Goal: Task Accomplishment & Management: Use online tool/utility

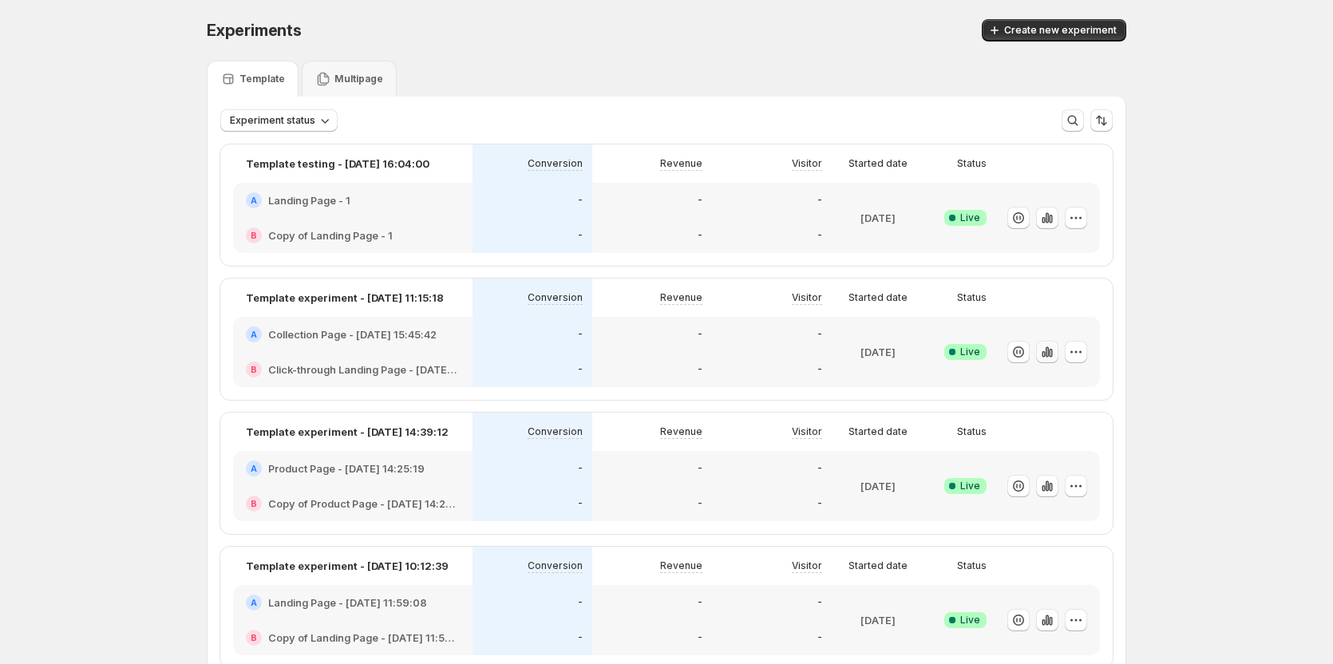
click at [1052, 354] on icon "button" at bounding box center [1050, 353] width 3 height 9
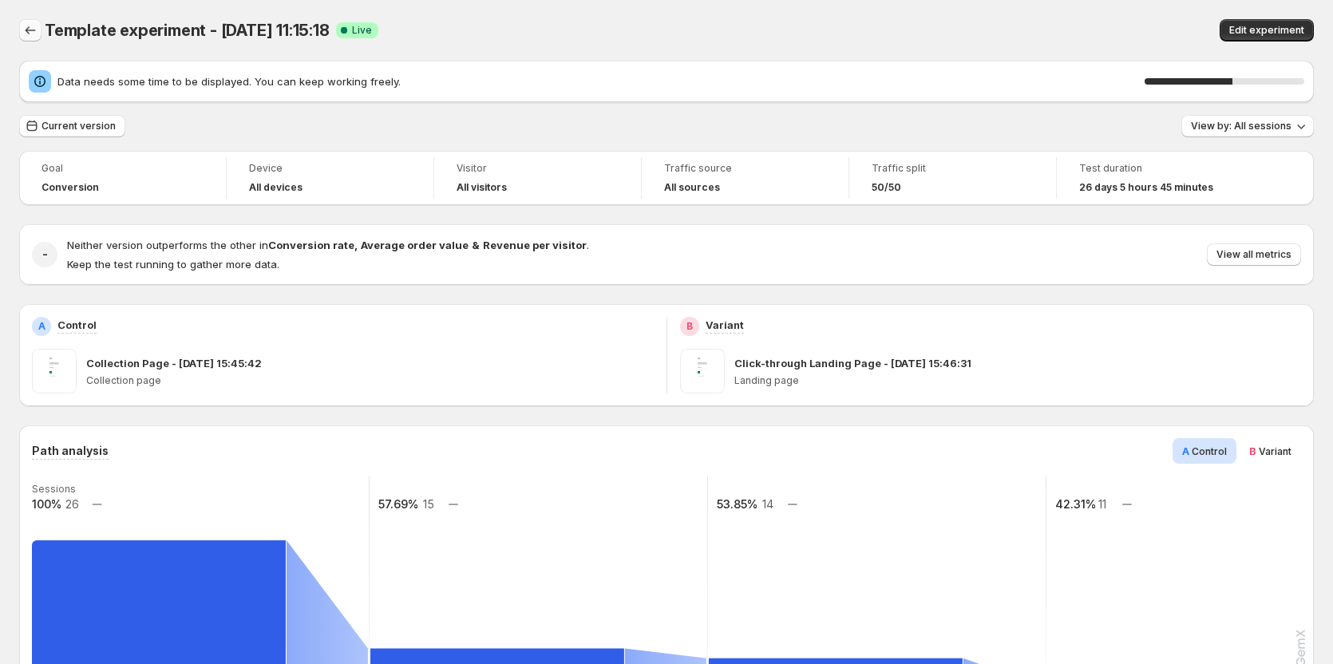
click at [32, 33] on icon "Back" at bounding box center [30, 30] width 16 height 16
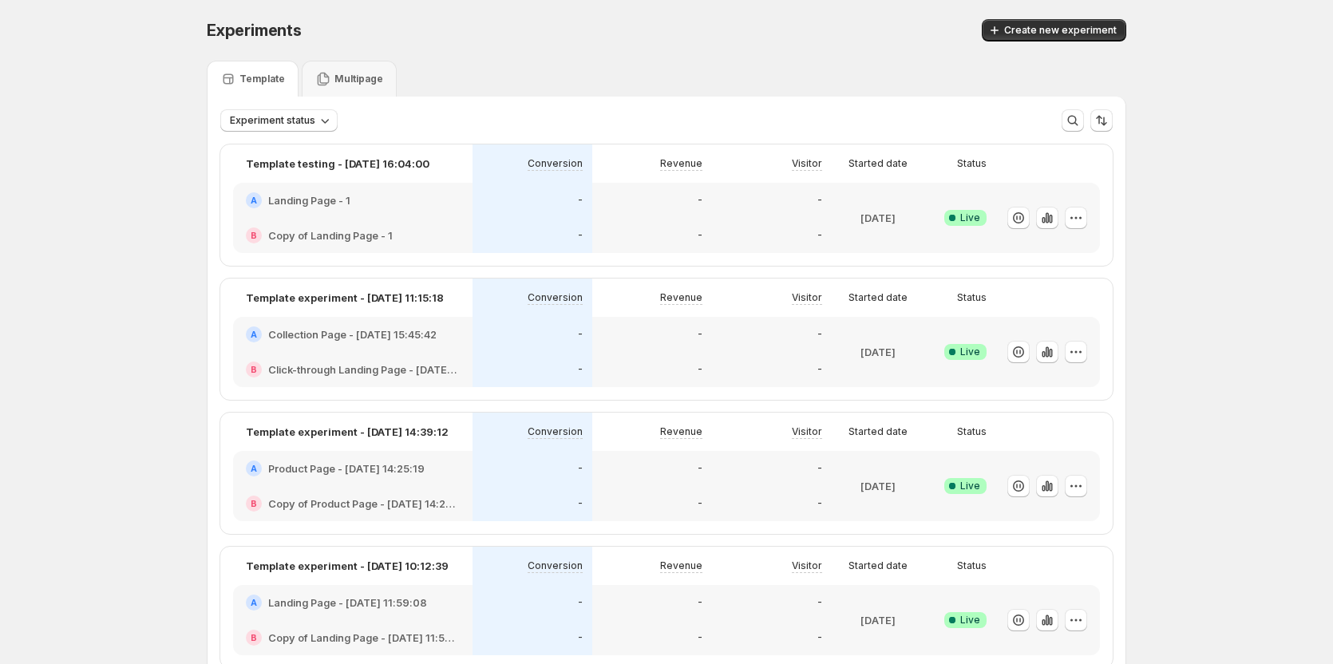
click at [243, 94] on div "Template" at bounding box center [253, 79] width 92 height 36
